Goal: Task Accomplishment & Management: Use online tool/utility

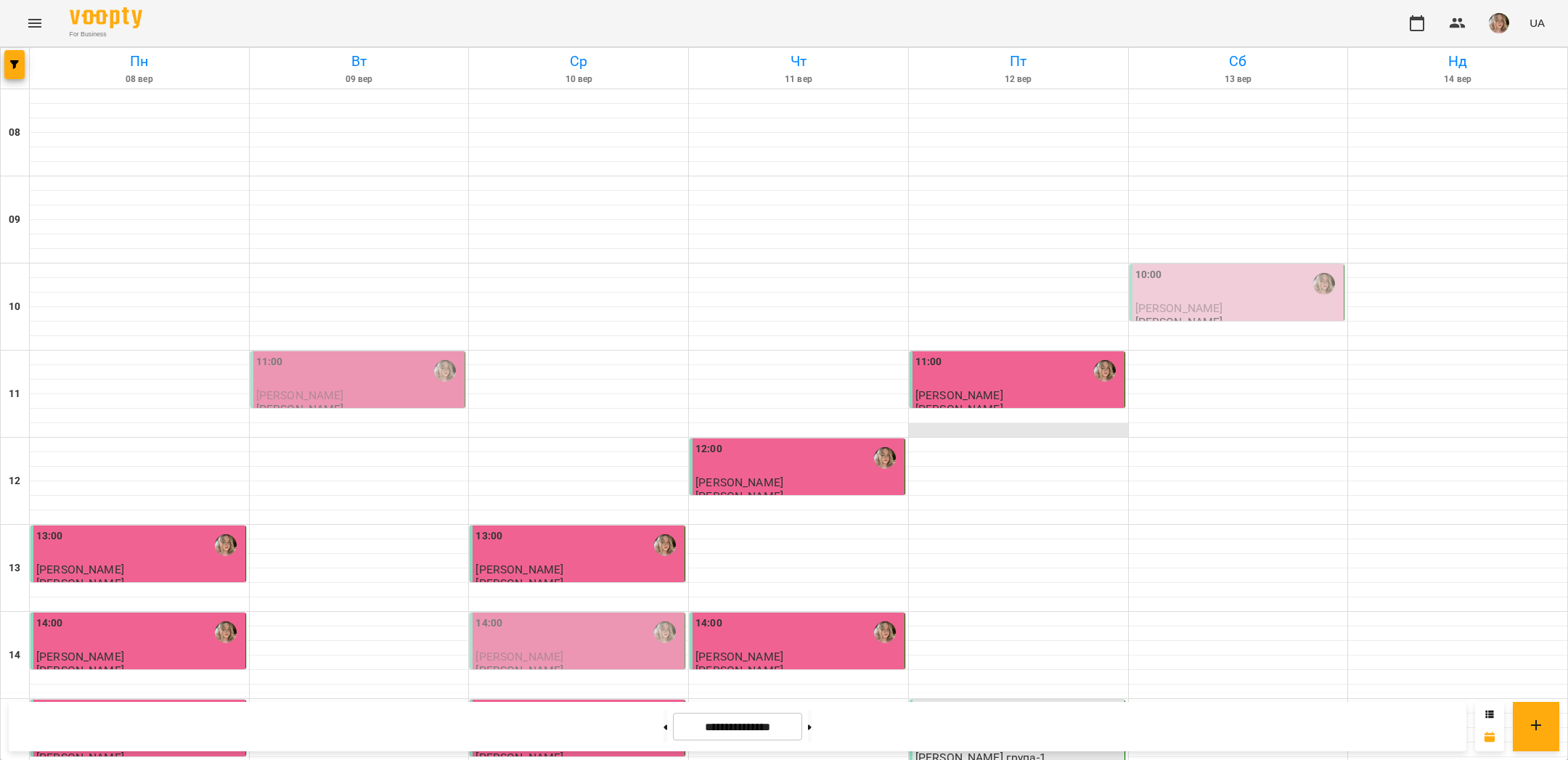
scroll to position [87, 0]
click at [1222, 268] on div "10:00" at bounding box center [1238, 284] width 206 height 34
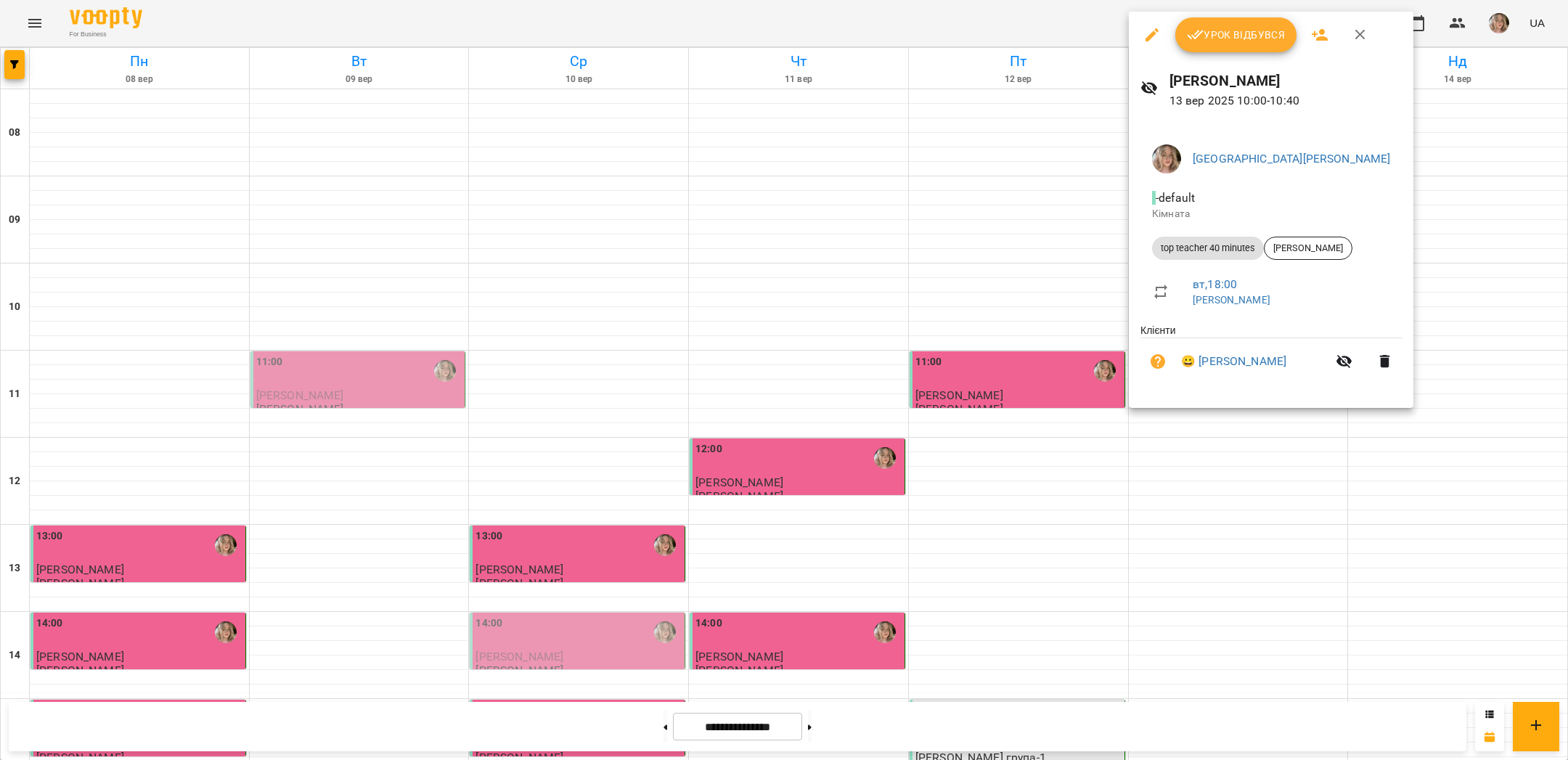
click at [1229, 43] on button "Урок відбувся" at bounding box center [1236, 34] width 122 height 35
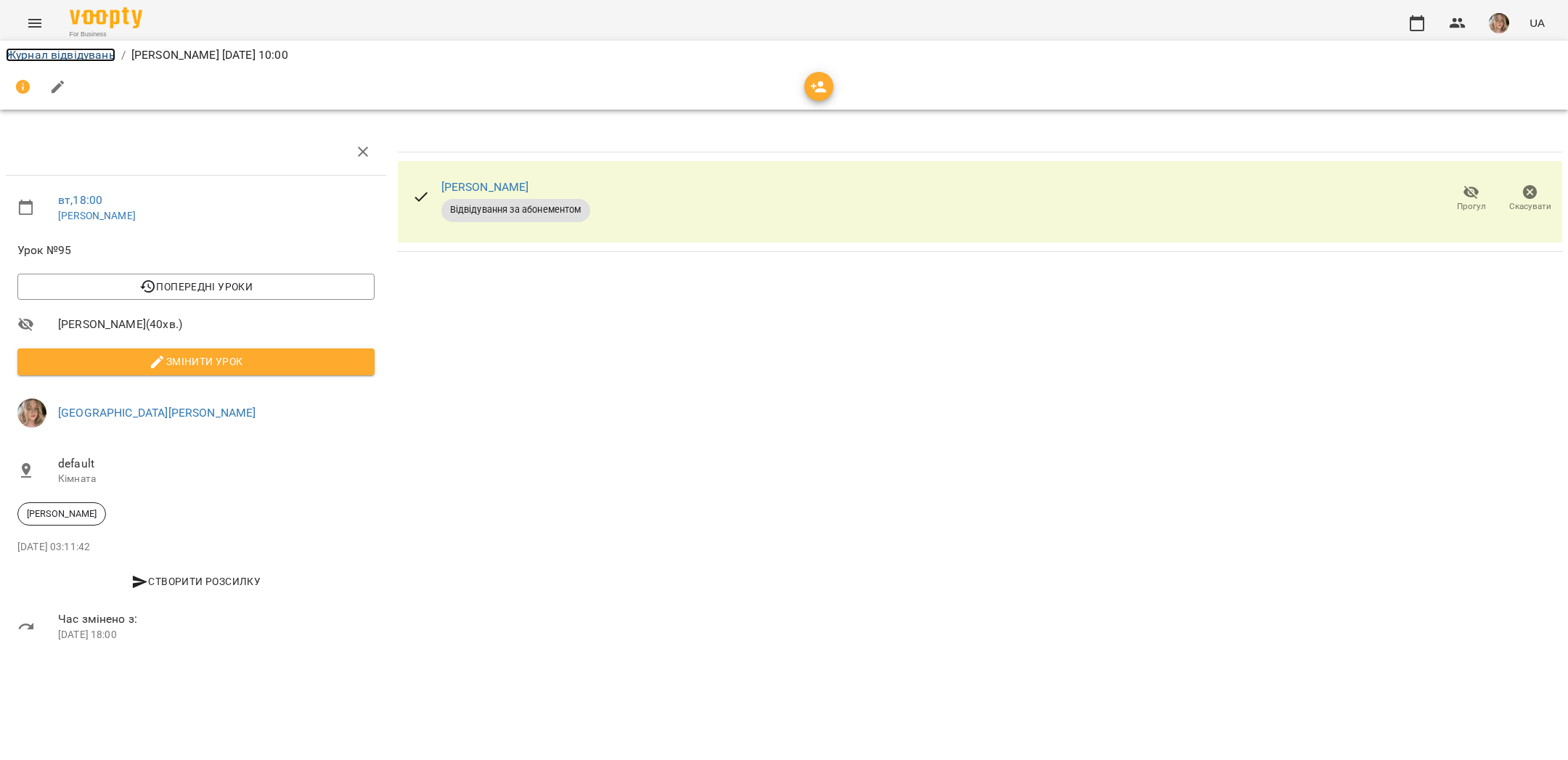
click at [100, 52] on link "Журнал відвідувань" at bounding box center [61, 55] width 110 height 14
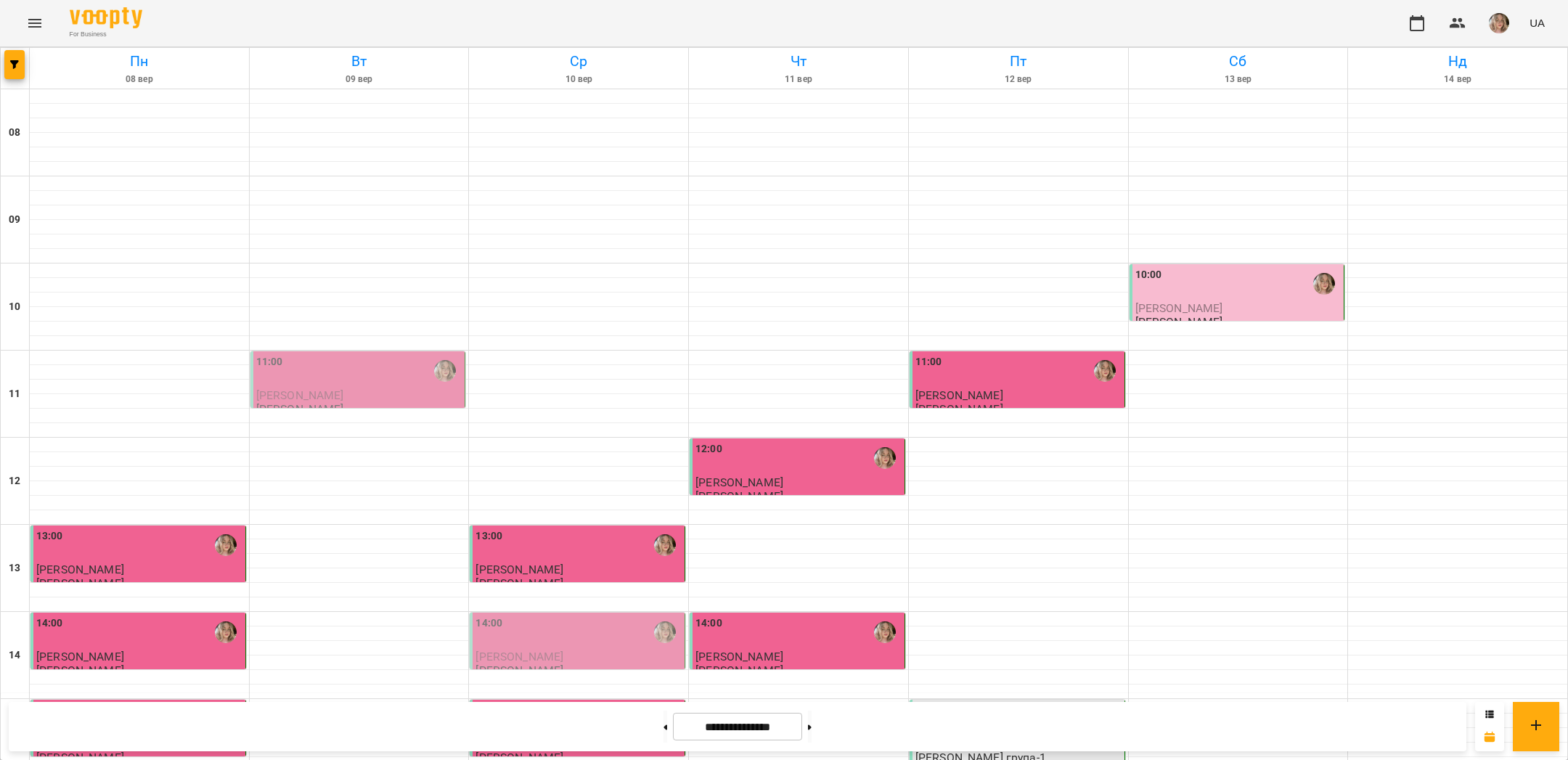
scroll to position [362, 0]
click at [755, 616] on div "14:00" at bounding box center [798, 632] width 206 height 34
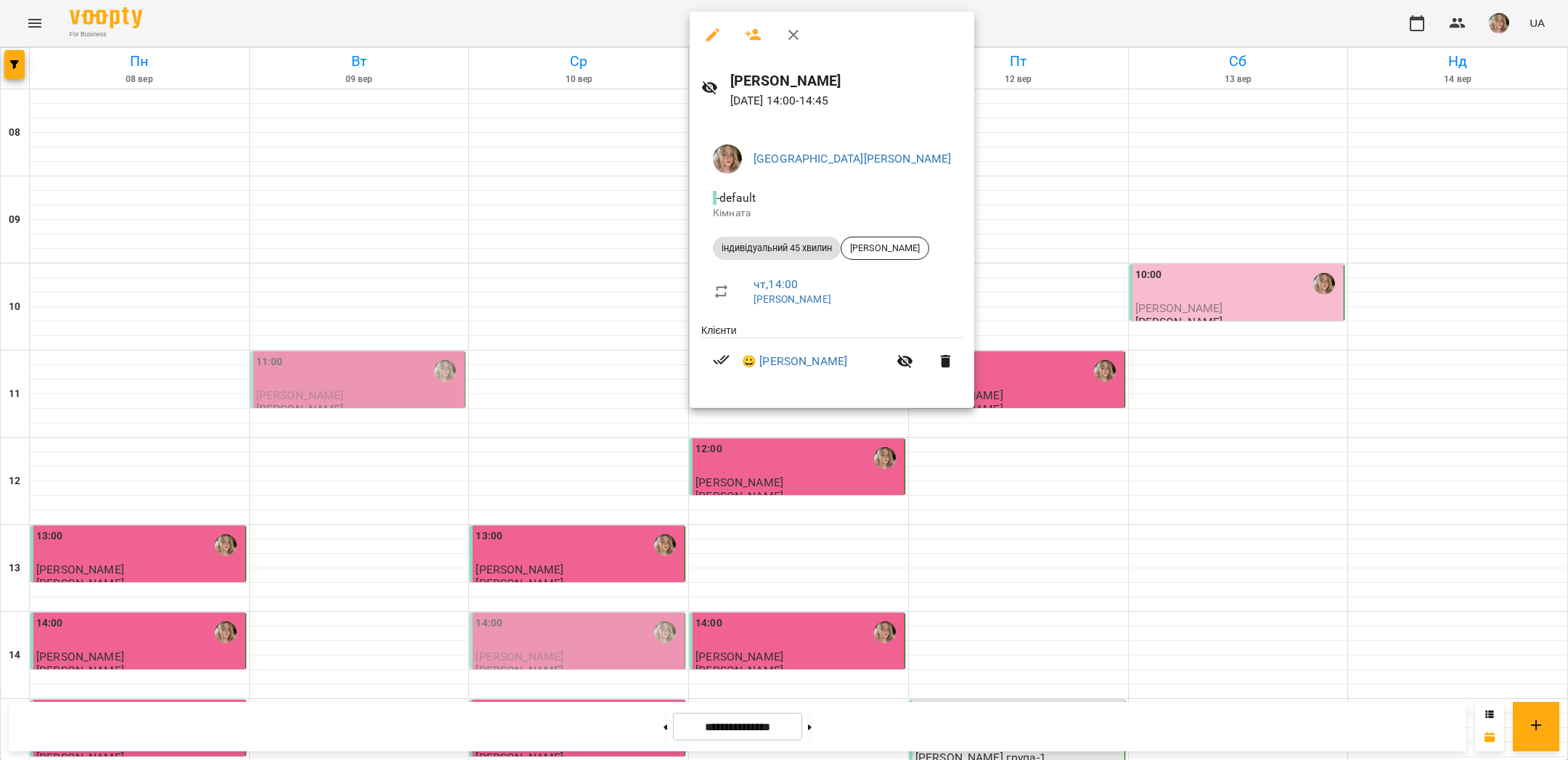
click at [1057, 230] on div at bounding box center [784, 380] width 1568 height 760
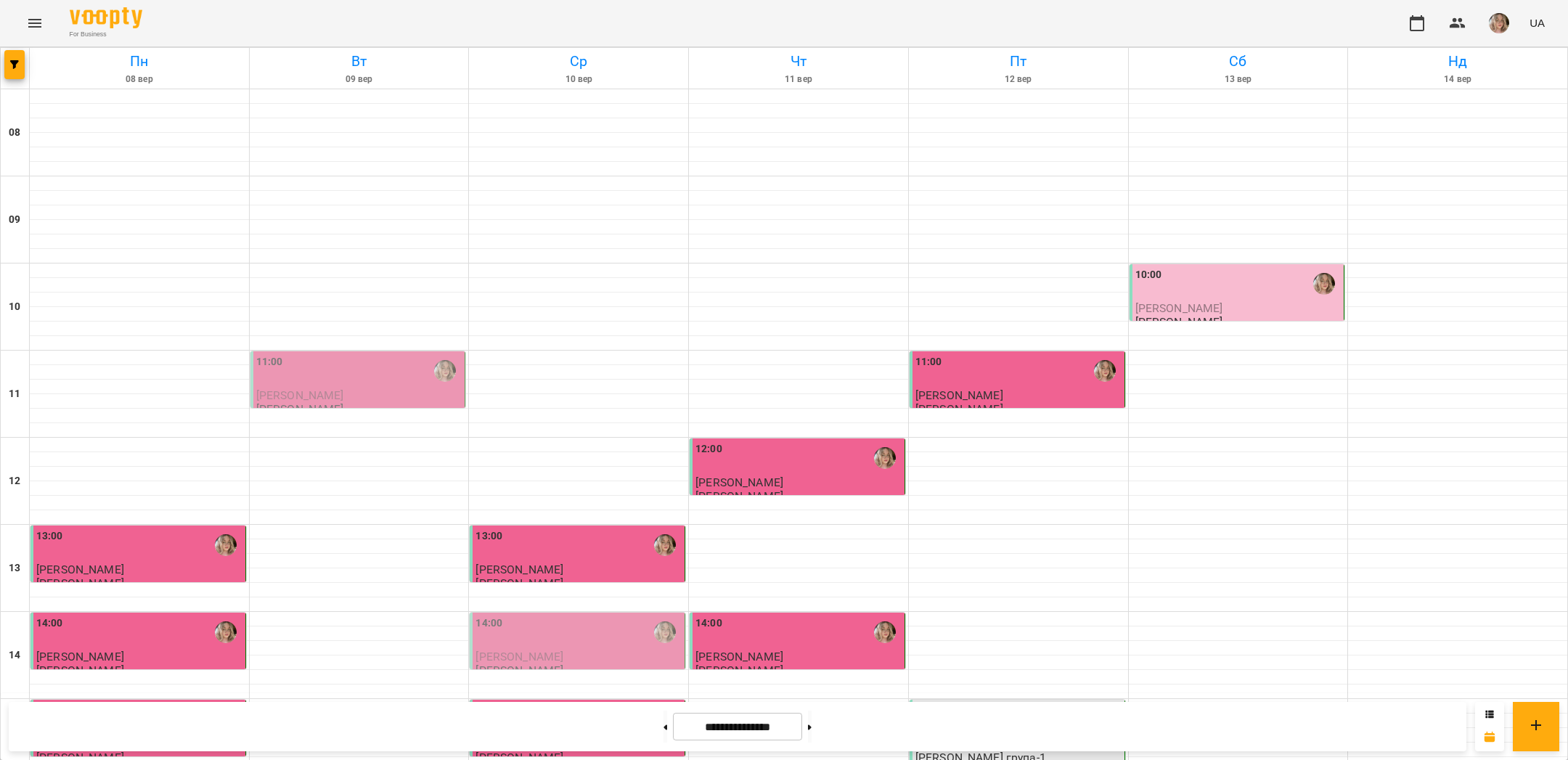
scroll to position [244, 0]
click at [1187, 301] on span "[PERSON_NAME]" at bounding box center [1179, 308] width 88 height 14
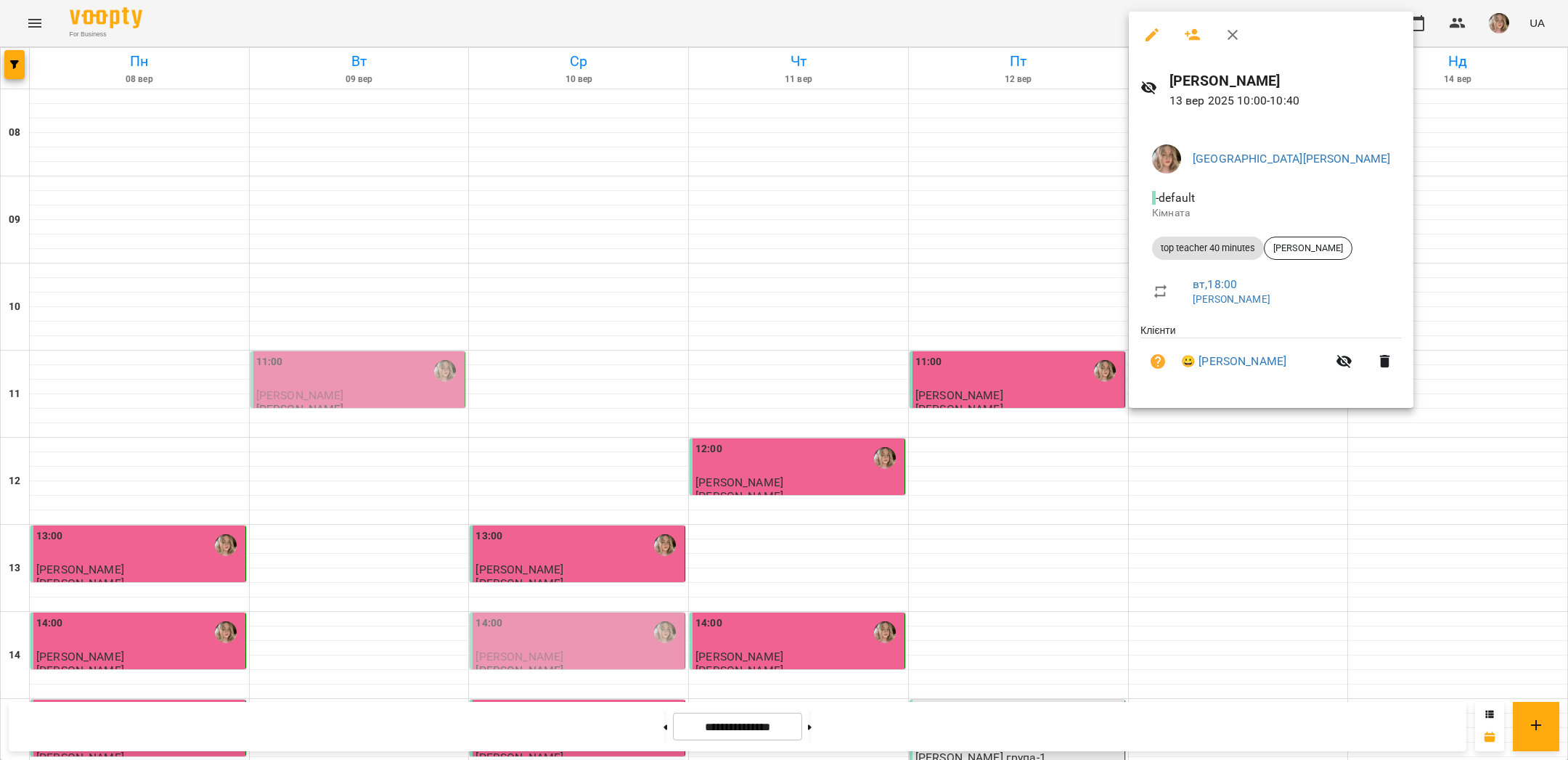
click at [1003, 205] on div at bounding box center [784, 380] width 1568 height 760
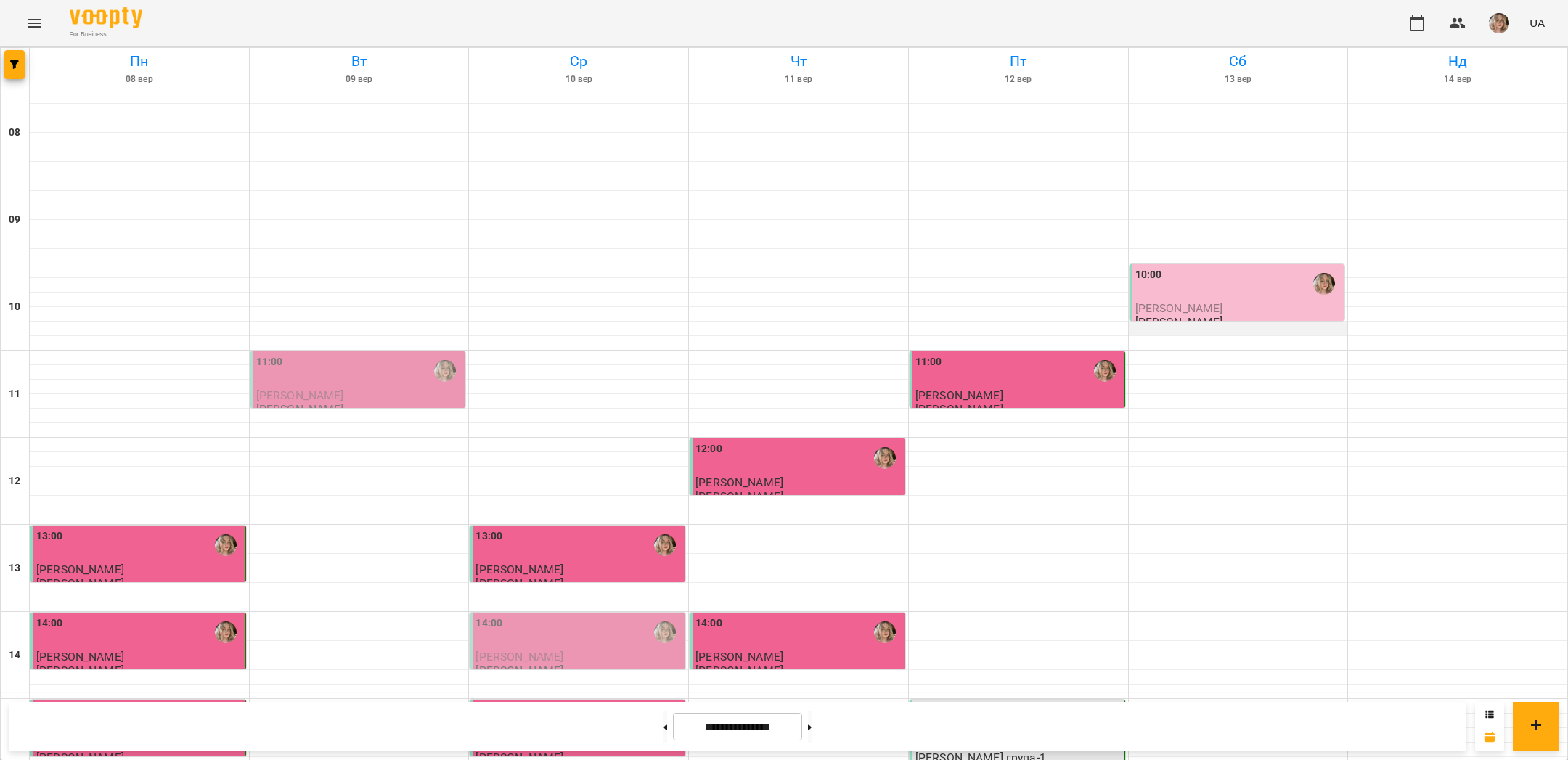
scroll to position [92, 0]
click at [1154, 268] on div "10:00" at bounding box center [1148, 284] width 27 height 34
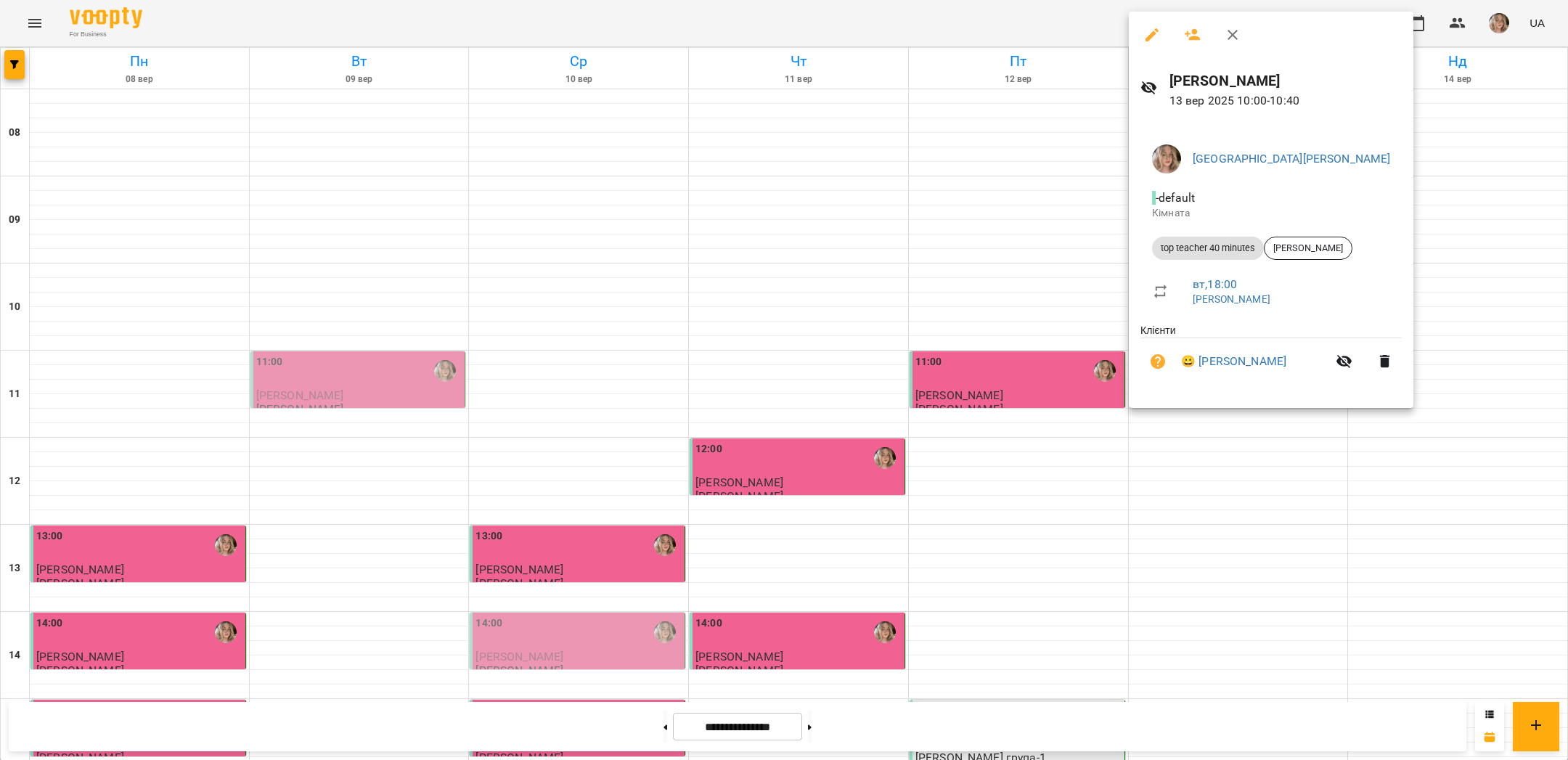
click at [1004, 236] on div at bounding box center [784, 380] width 1568 height 760
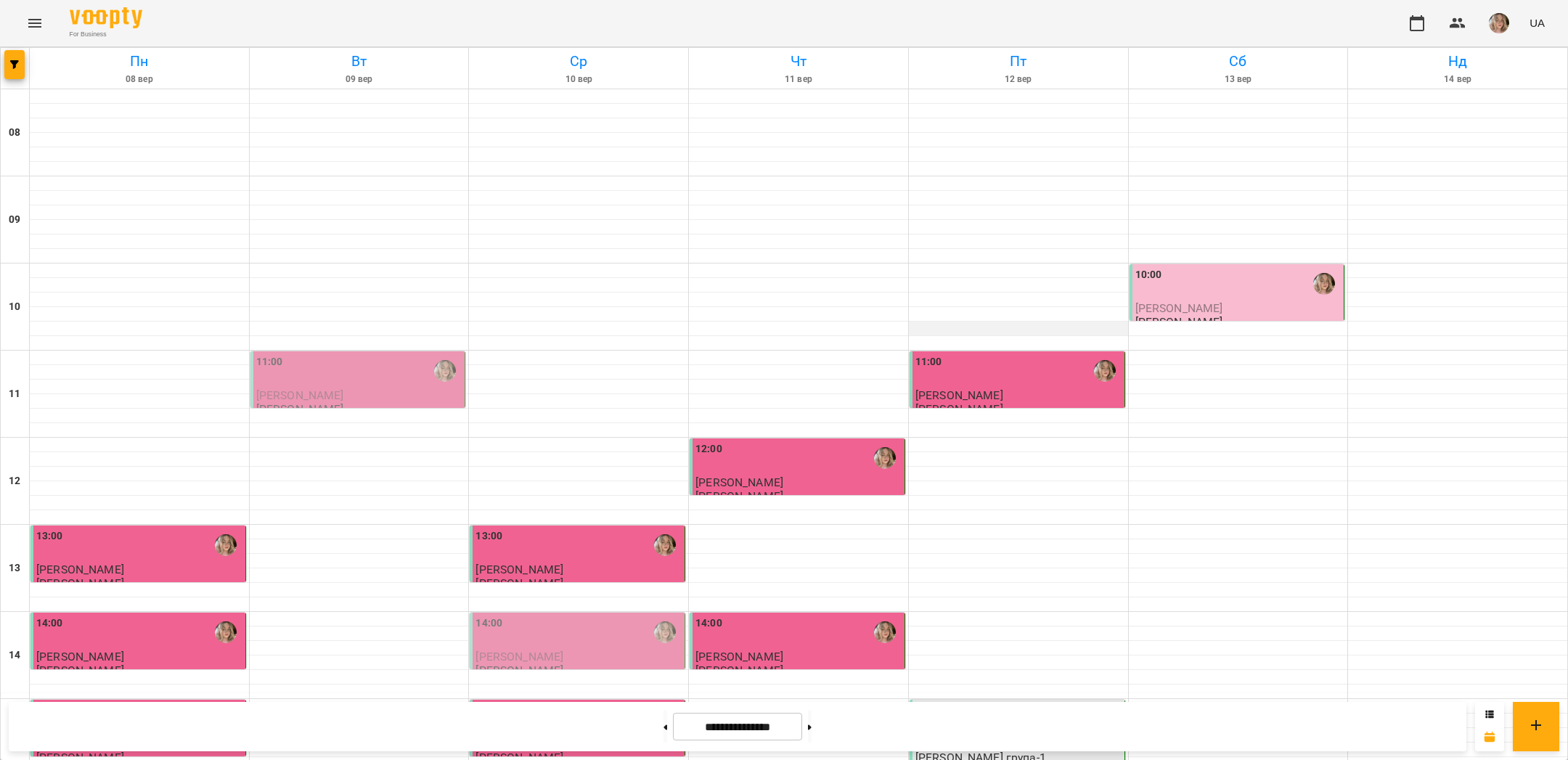
scroll to position [0, 0]
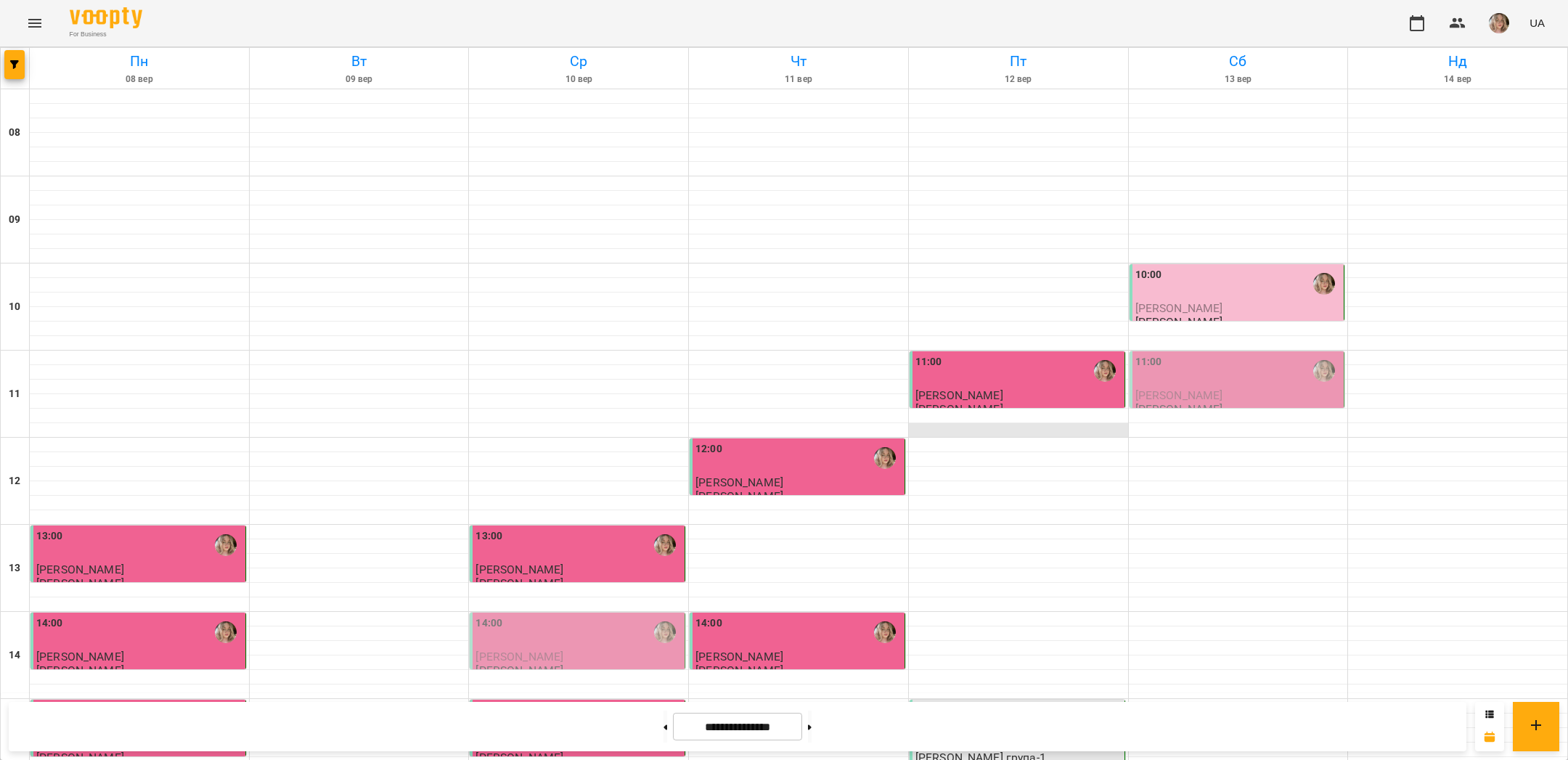
scroll to position [83, 0]
click at [1196, 268] on div "10:00" at bounding box center [1238, 284] width 206 height 34
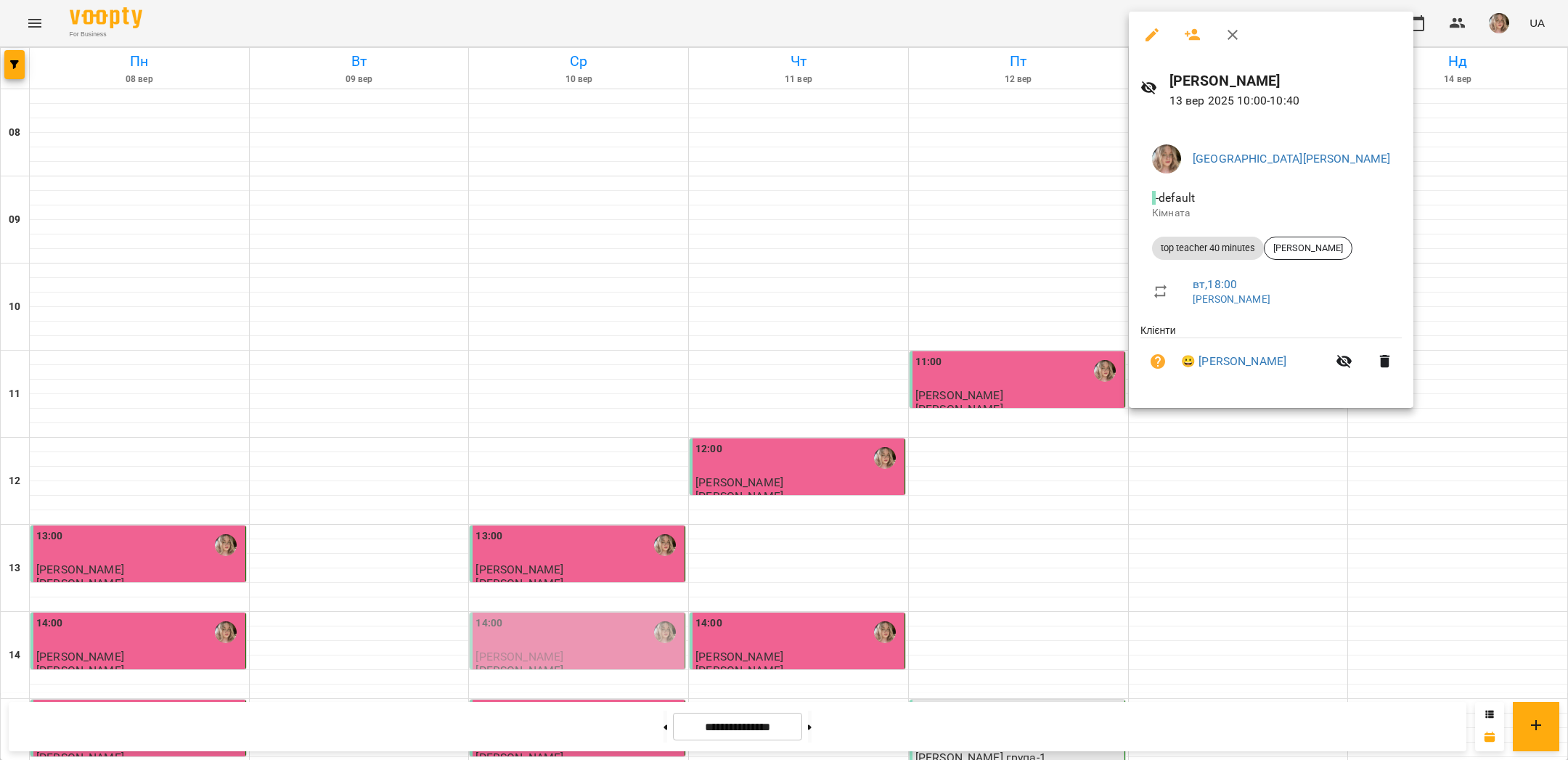
click at [1429, 242] on div at bounding box center [784, 380] width 1568 height 760
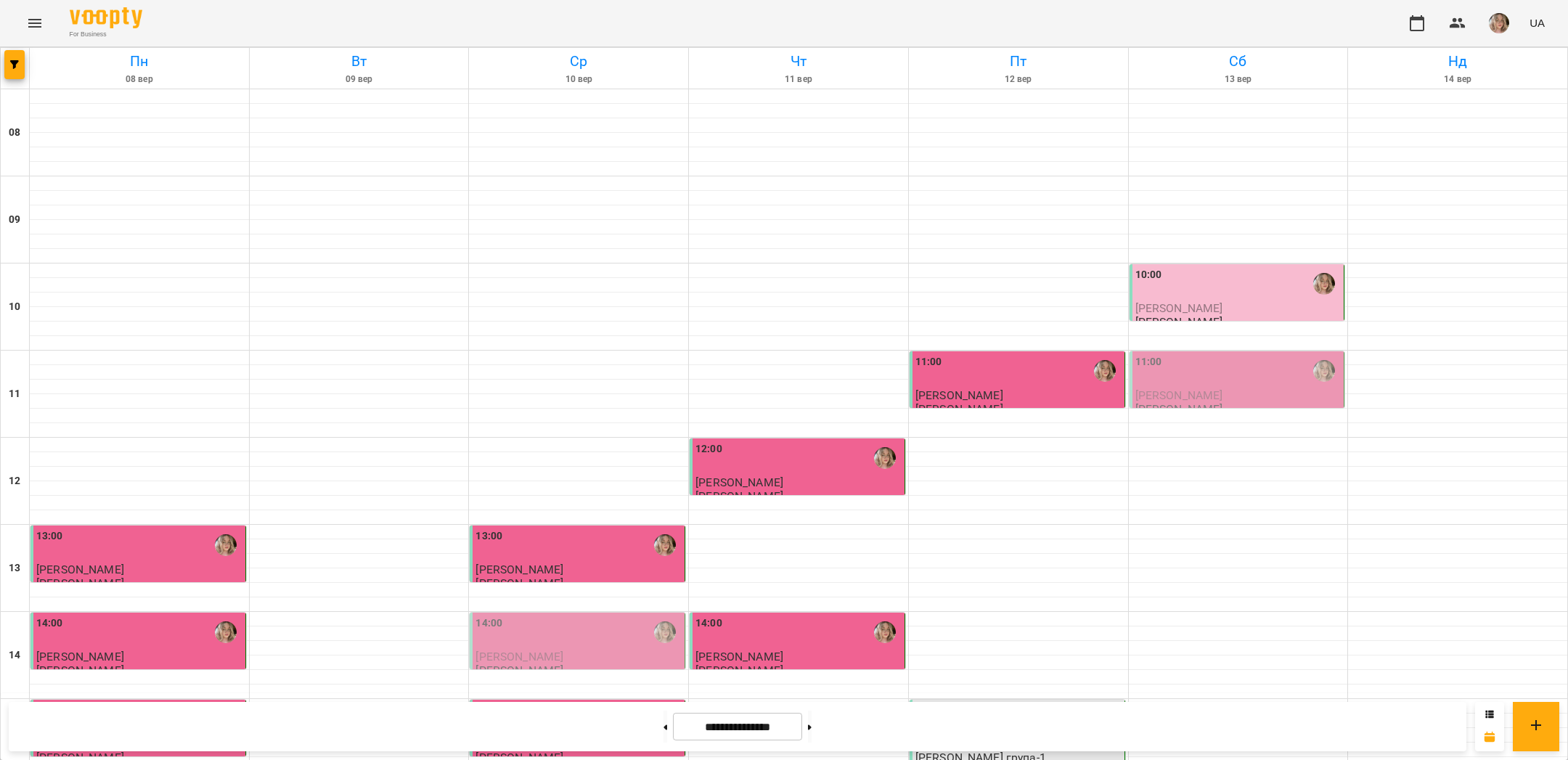
click at [1209, 389] on span "[PERSON_NAME]" at bounding box center [1179, 395] width 88 height 14
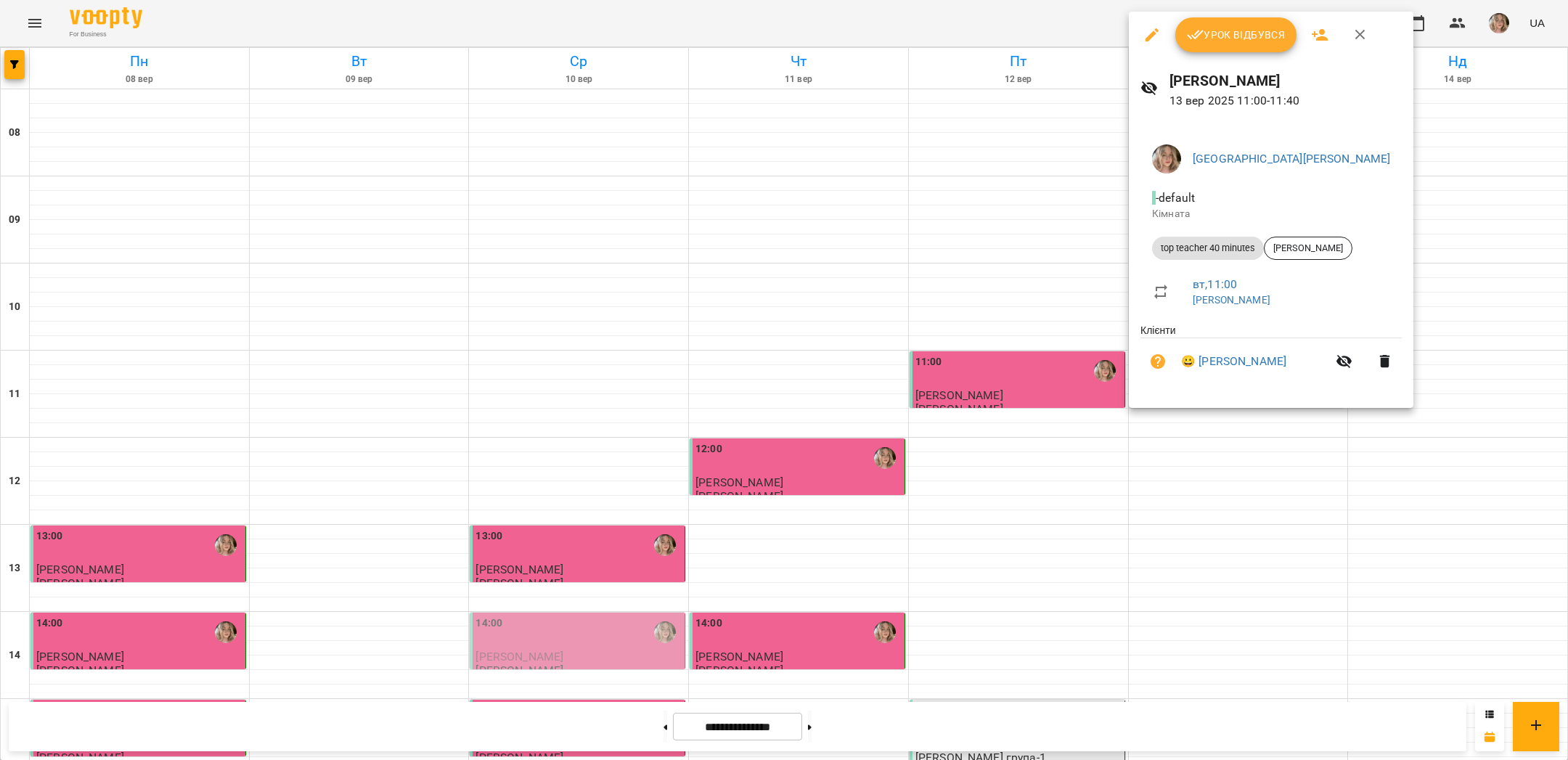
click at [1215, 34] on span "Урок відбувся" at bounding box center [1236, 34] width 99 height 17
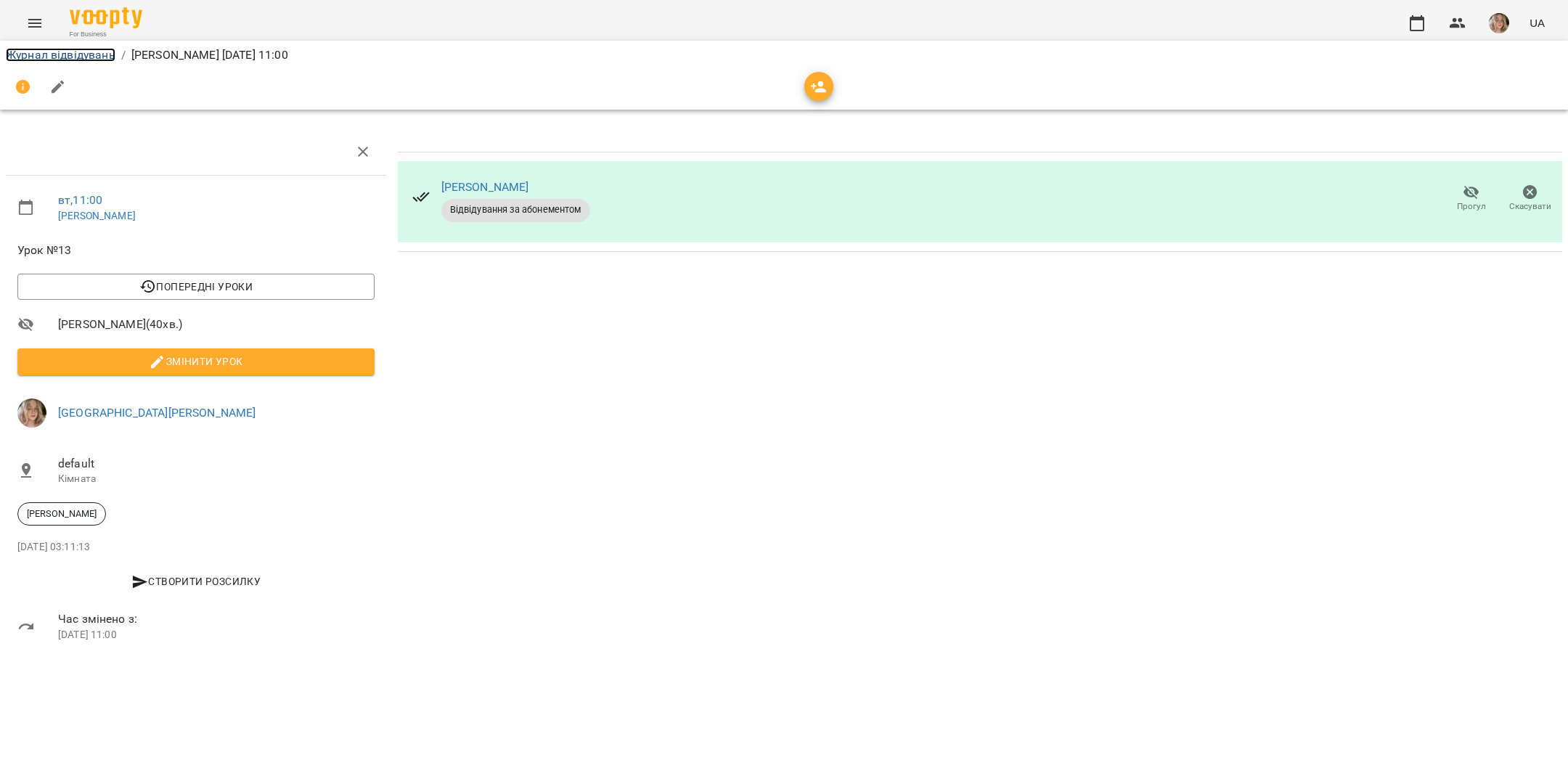
click at [103, 53] on link "Журнал відвідувань" at bounding box center [61, 55] width 110 height 14
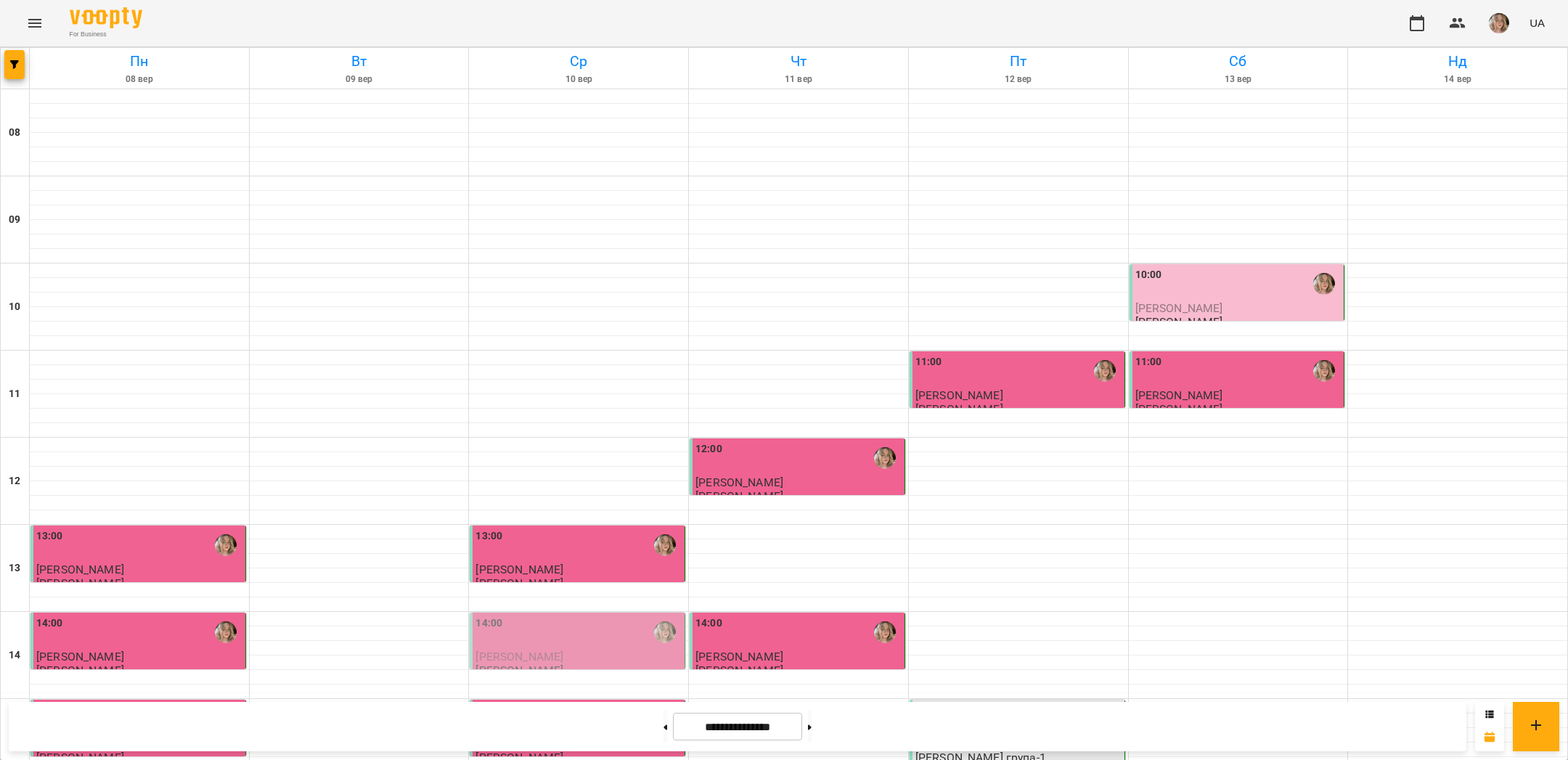
click at [1192, 371] on div "11:00" at bounding box center [1238, 371] width 206 height 34
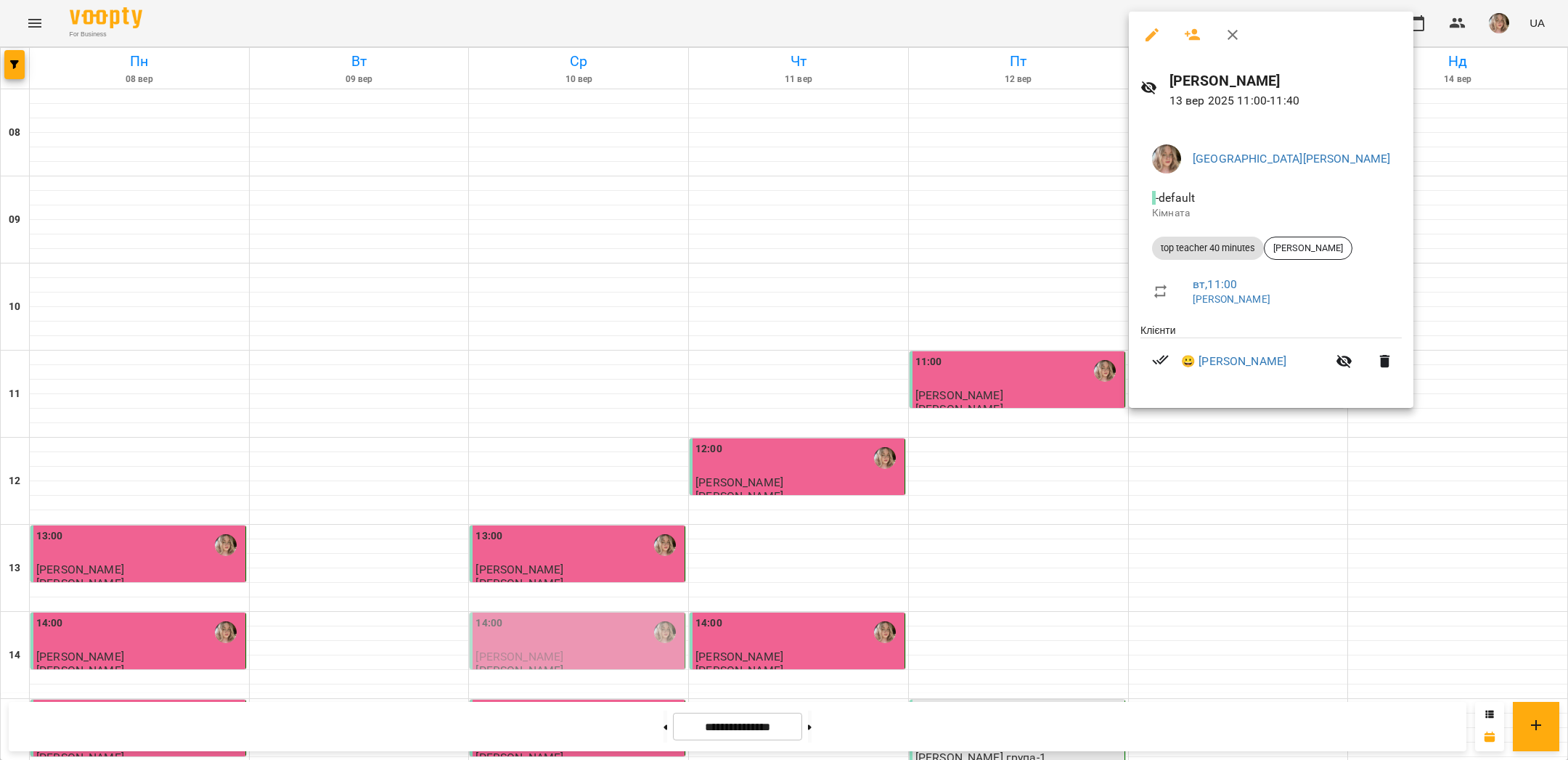
click at [829, 268] on div at bounding box center [784, 380] width 1568 height 760
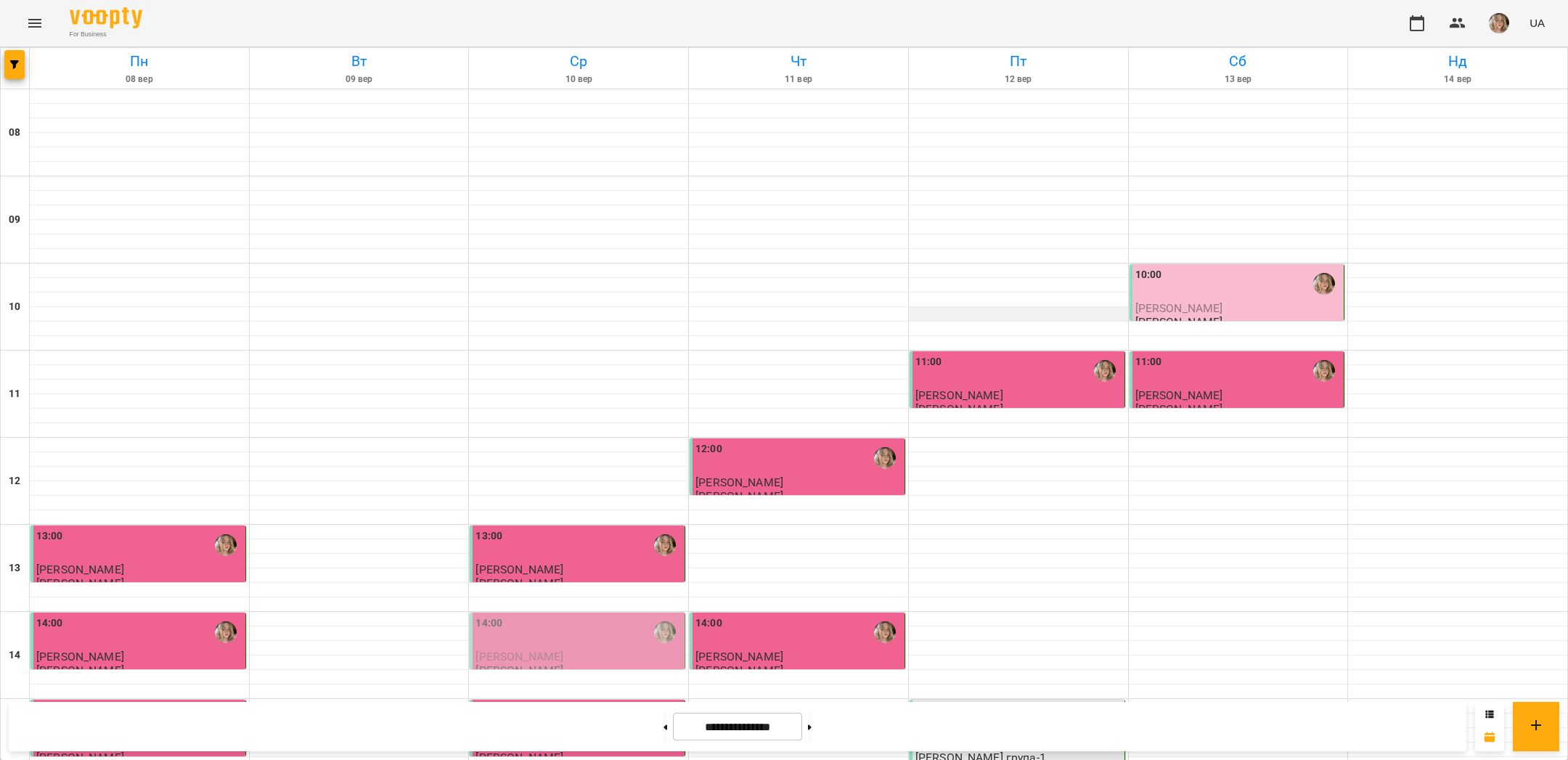
scroll to position [37, 0]
click at [1174, 389] on span "[PERSON_NAME]" at bounding box center [1179, 395] width 88 height 14
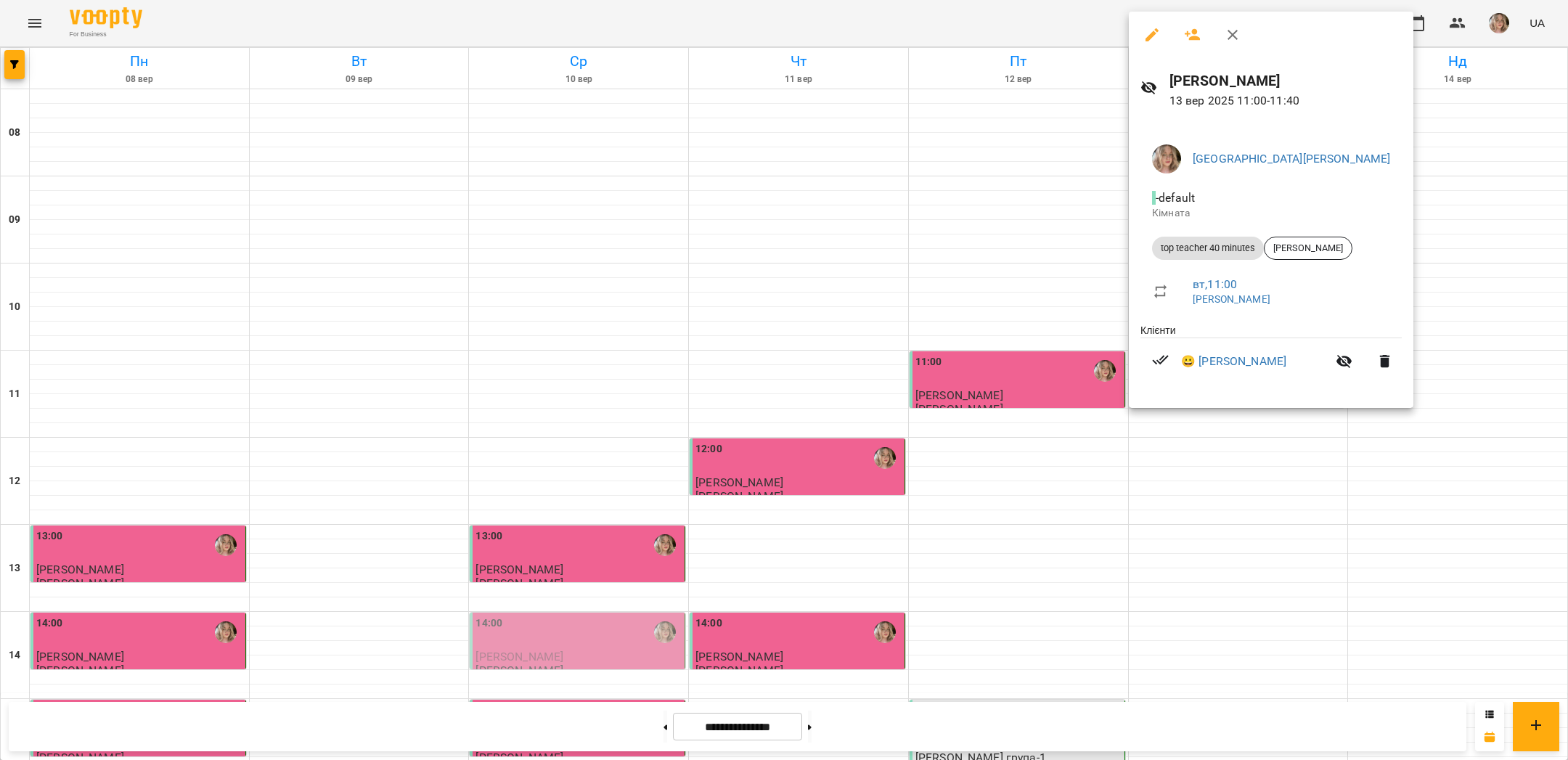
click at [763, 268] on div at bounding box center [784, 380] width 1568 height 760
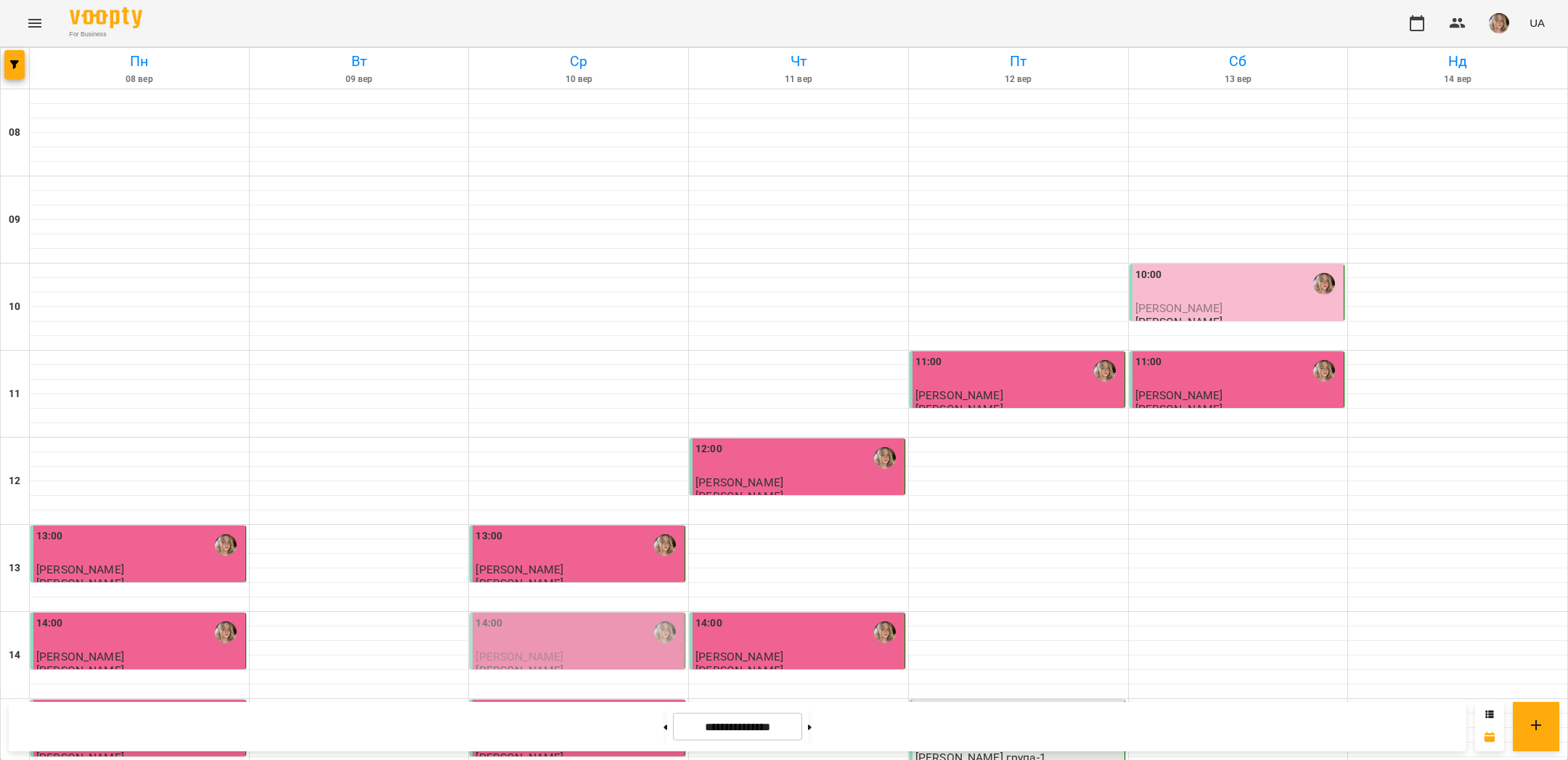
scroll to position [0, 0]
click at [1480, 26] on div "UA" at bounding box center [1475, 23] width 151 height 38
click at [1492, 26] on img "button" at bounding box center [1498, 23] width 20 height 20
click at [1487, 54] on span "[GEOGRAPHIC_DATA][PERSON_NAME]" at bounding box center [1511, 64] width 102 height 35
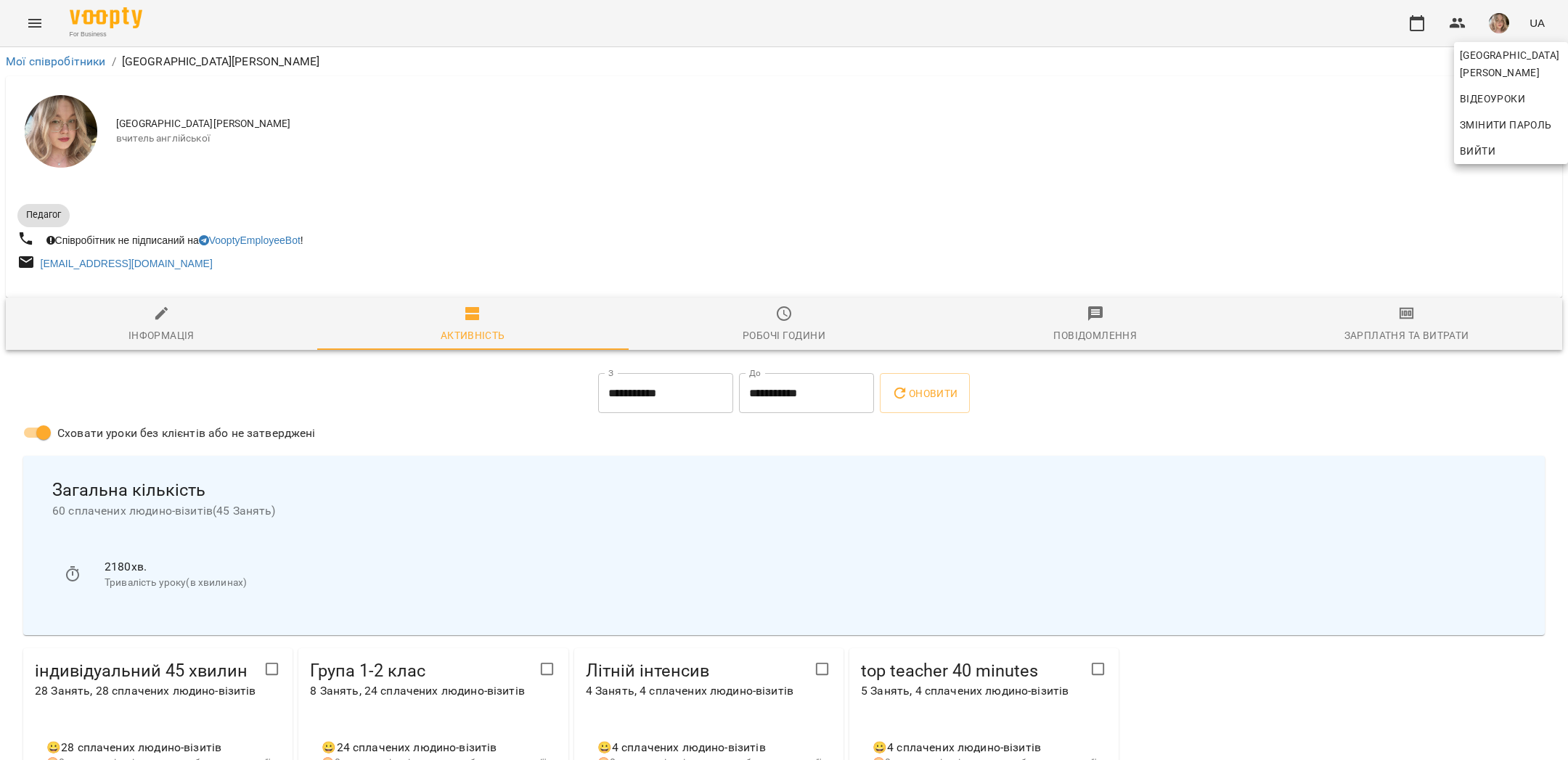
click at [1401, 315] on div at bounding box center [784, 380] width 1568 height 760
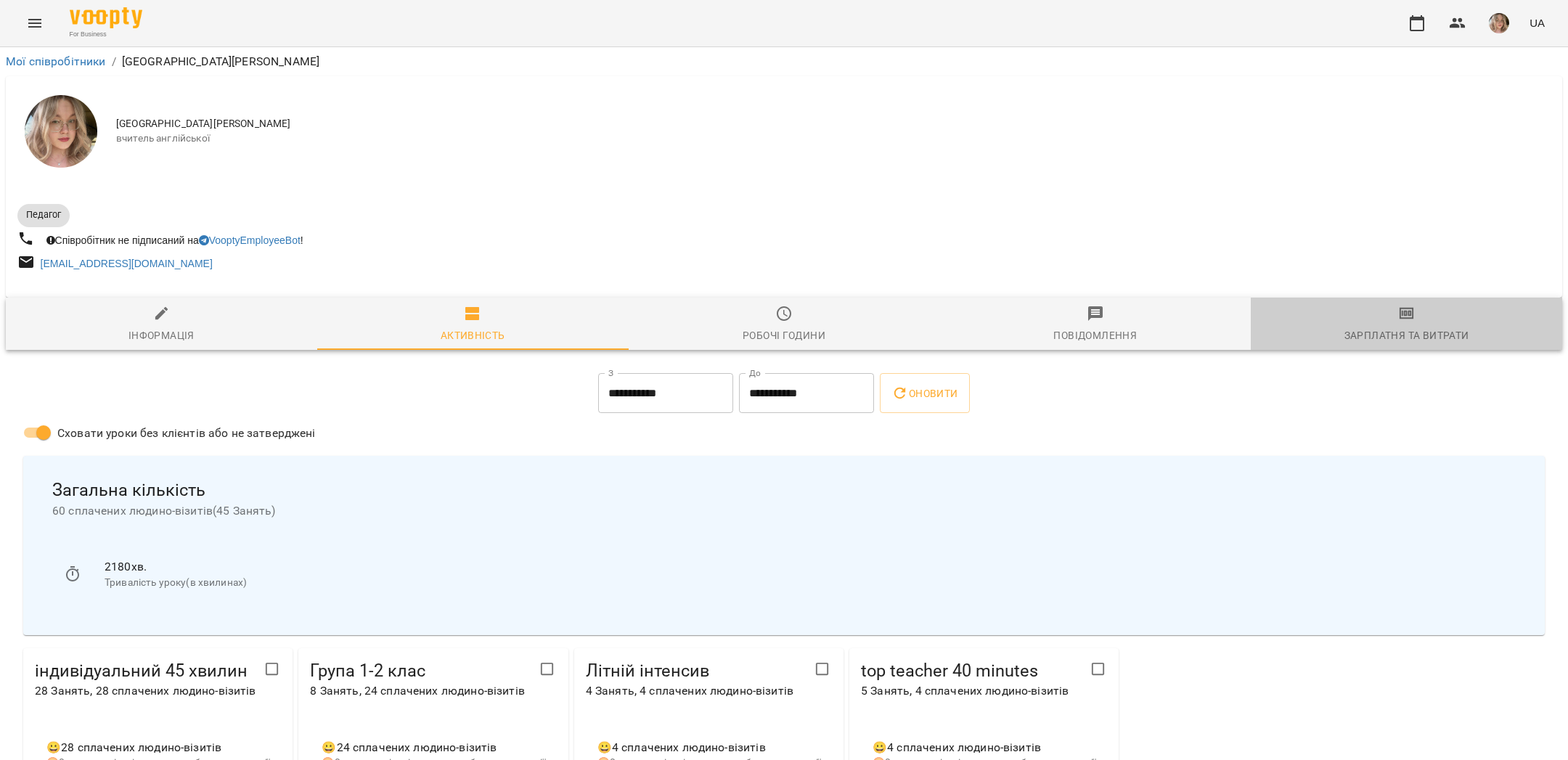
click at [1412, 307] on icon "button" at bounding box center [1406, 313] width 17 height 17
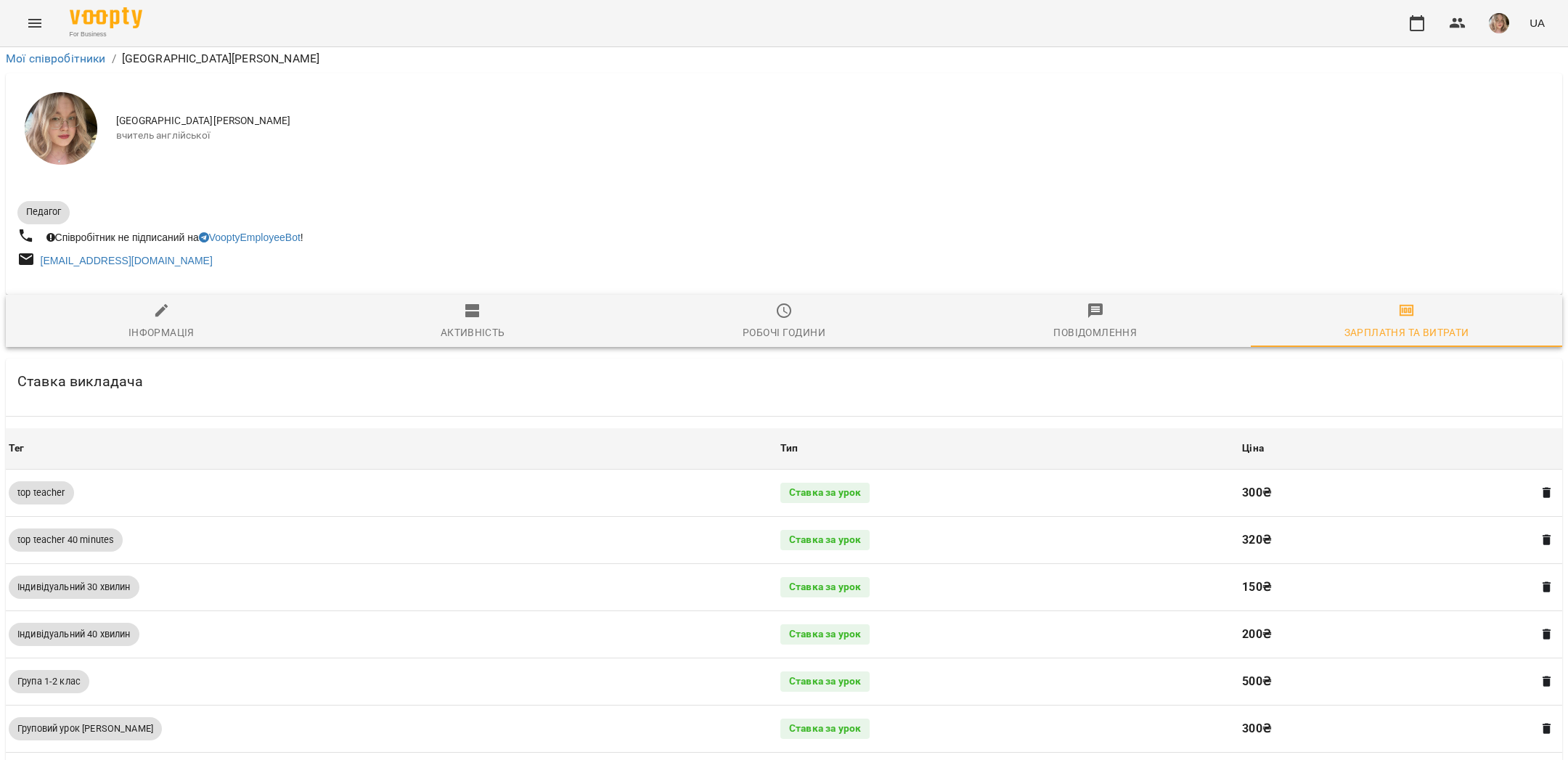
scroll to position [648, 0]
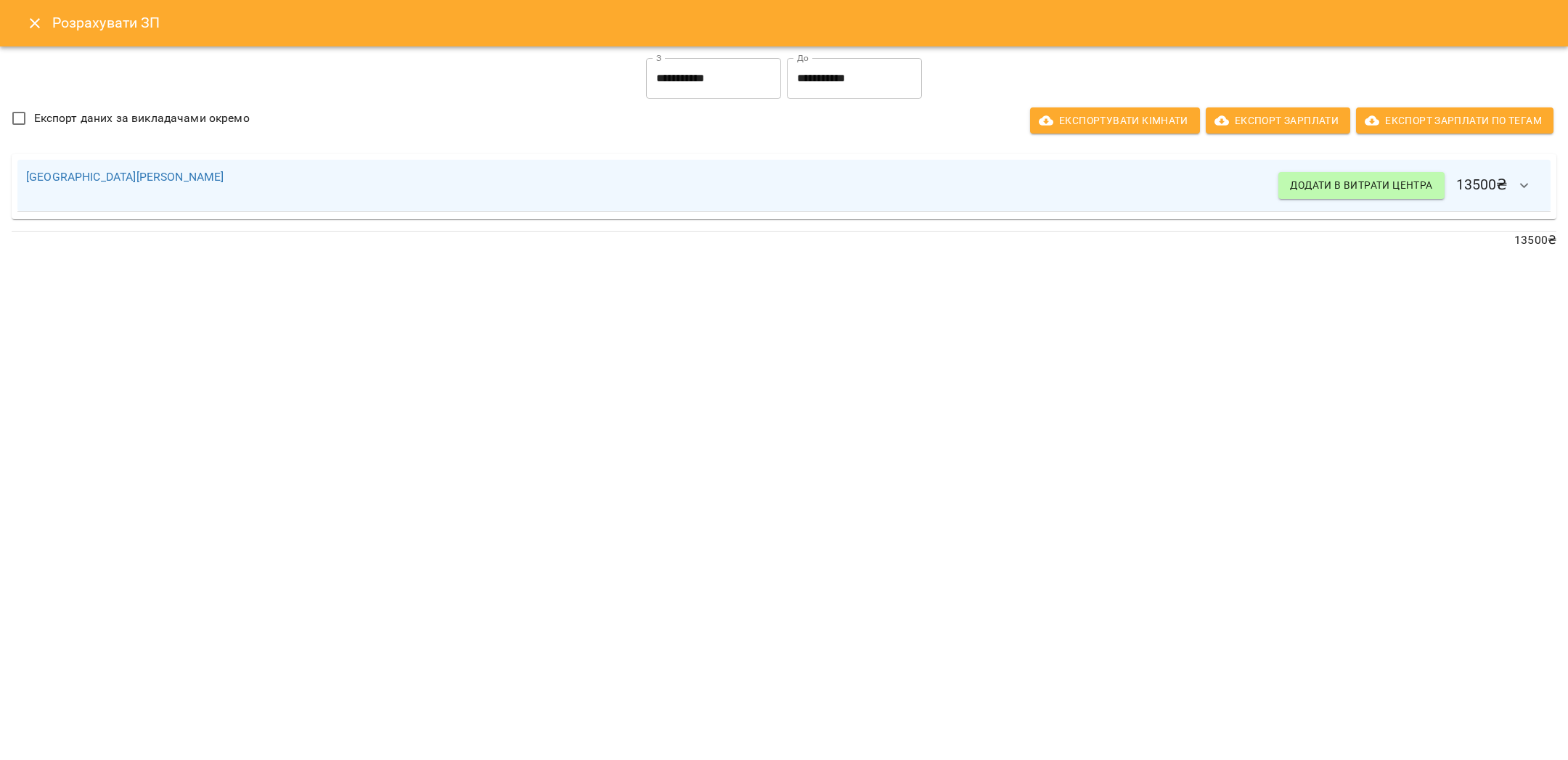
click at [756, 82] on input "**********" at bounding box center [713, 79] width 135 height 41
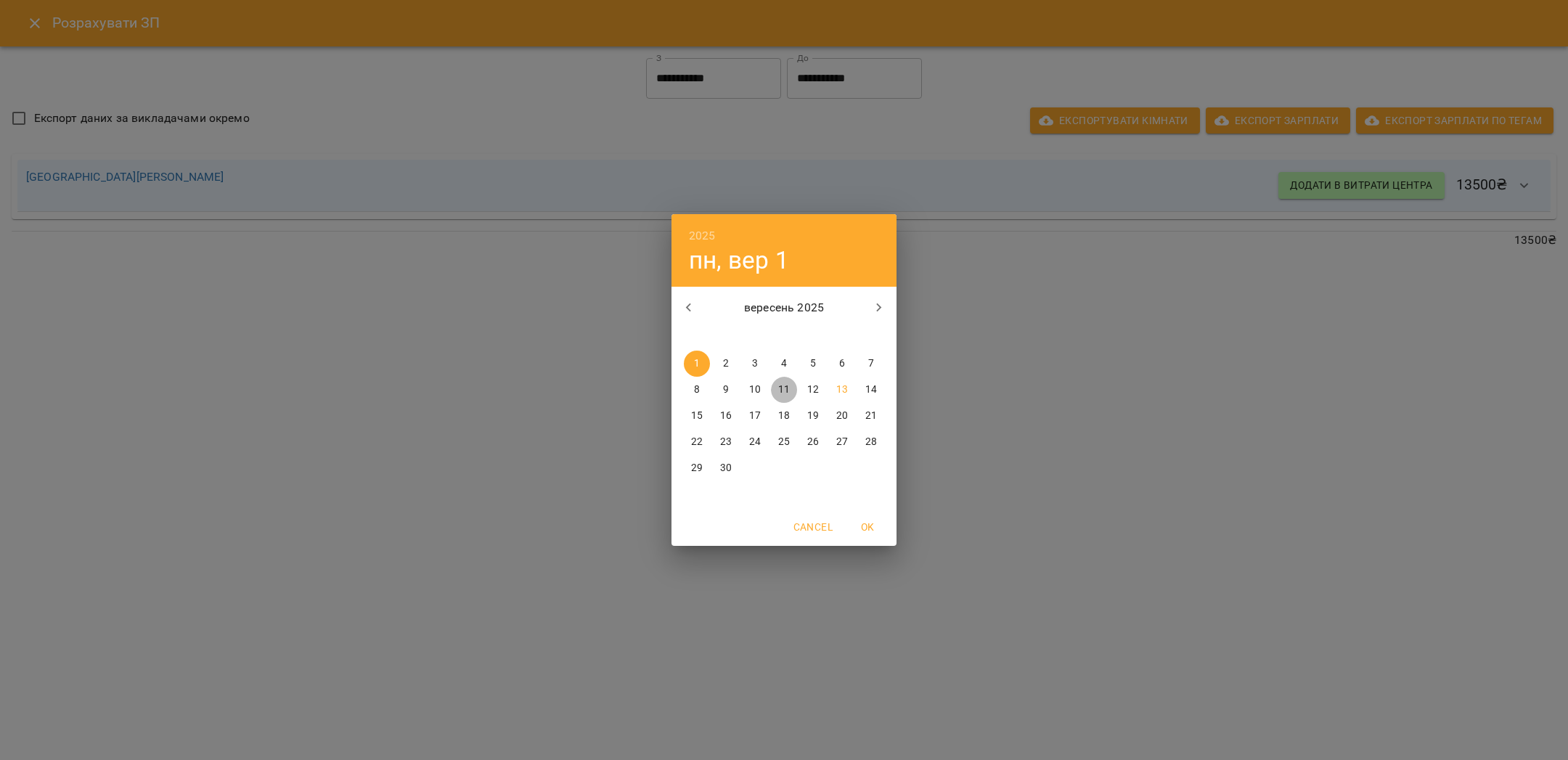
click at [787, 388] on p "11" at bounding box center [784, 390] width 11 height 15
type input "**********"
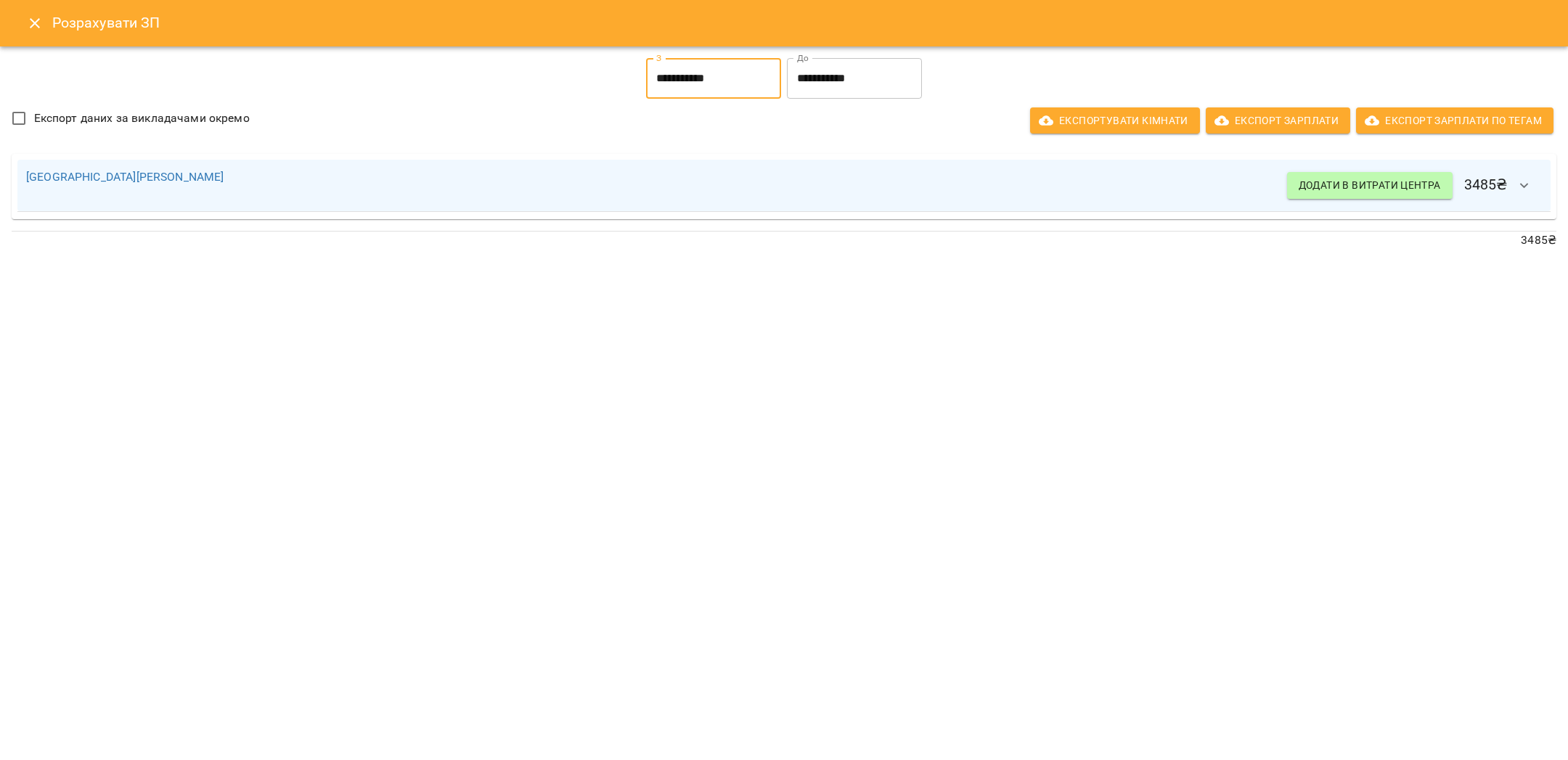
click at [1521, 191] on icon "button" at bounding box center [1524, 186] width 17 height 17
